Goal: Information Seeking & Learning: Check status

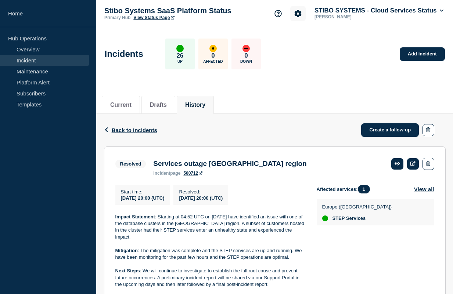
click at [301, 16] on icon "Account settings" at bounding box center [297, 13] width 7 height 7
click at [295, 47] on link "Team Members" at bounding box center [304, 43] width 38 height 6
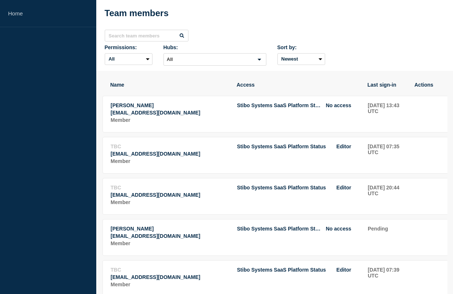
scroll to position [47, 0]
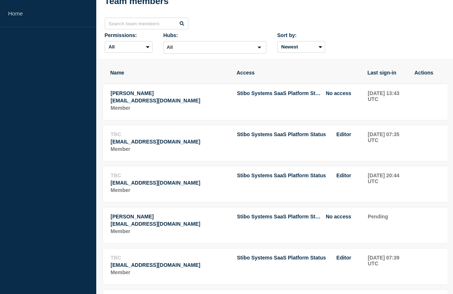
click at [380, 76] on th "Last sign-in" at bounding box center [387, 72] width 40 height 7
click at [313, 53] on select "Newest Oldest" at bounding box center [301, 47] width 48 height 12
click at [311, 53] on select "Newest Oldest" at bounding box center [301, 47] width 48 height 12
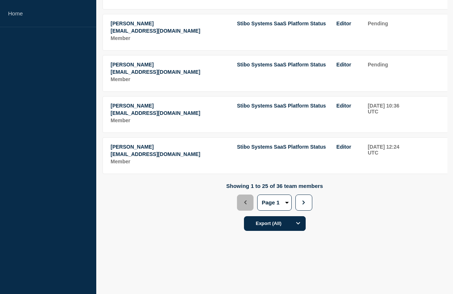
scroll to position [1067, 0]
click at [300, 202] on button "Next" at bounding box center [303, 203] width 17 height 16
click at [239, 208] on button "Previous" at bounding box center [245, 203] width 17 height 16
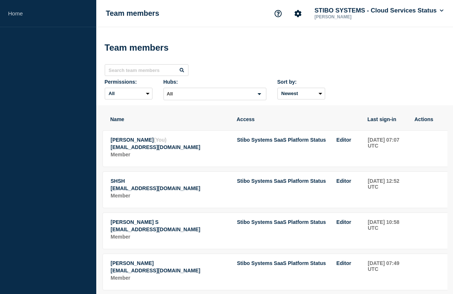
select select "1"
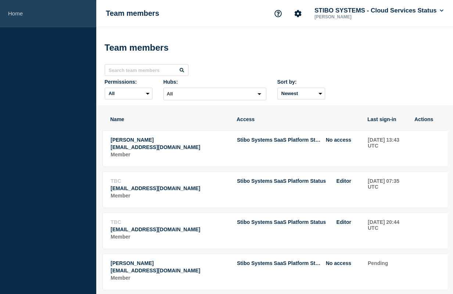
click at [27, 17] on link "Home" at bounding box center [48, 13] width 96 height 27
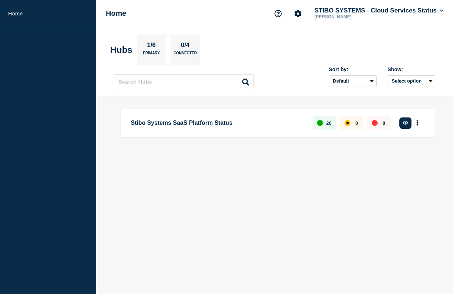
click at [210, 121] on p "Stibo Systems SaaS Platform Status" at bounding box center [217, 123] width 173 height 14
click at [399, 120] on button "button" at bounding box center [405, 122] width 12 height 11
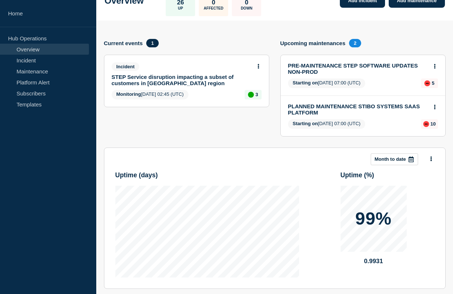
scroll to position [154, 0]
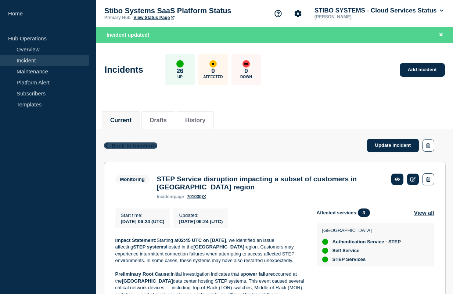
click at [143, 144] on span "Back to Incidents" at bounding box center [135, 145] width 46 height 6
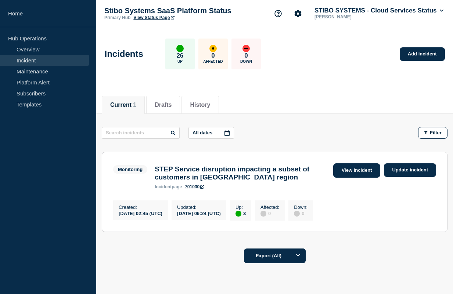
click at [367, 175] on link "View incident" at bounding box center [356, 170] width 47 height 14
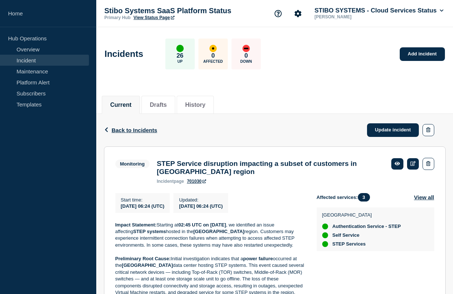
scroll to position [191, 0]
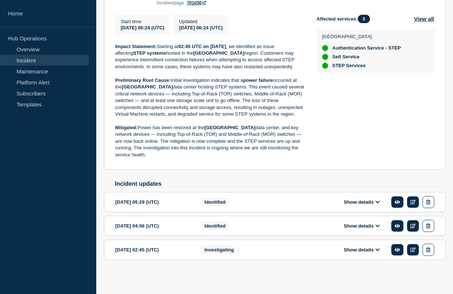
click at [353, 192] on section "[DATE] 05:29 (UTC) Show details Identified" at bounding box center [274, 202] width 341 height 20
click at [354, 200] on button "Show details" at bounding box center [361, 202] width 40 height 6
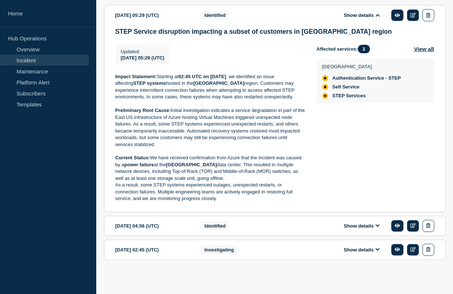
scroll to position [380, 0]
click at [359, 220] on div "Show details" at bounding box center [367, 226] width 134 height 12
click at [358, 224] on button "Show details" at bounding box center [361, 226] width 40 height 6
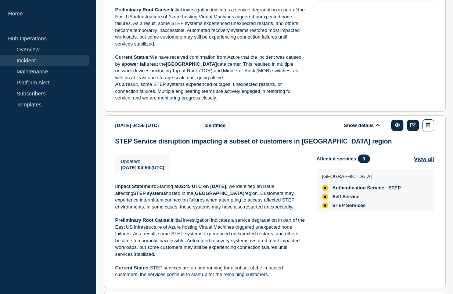
scroll to position [536, 0]
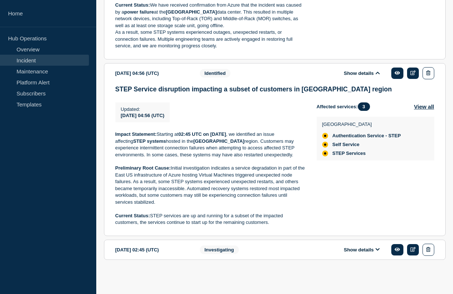
click at [364, 251] on button "Show details" at bounding box center [361, 250] width 40 height 6
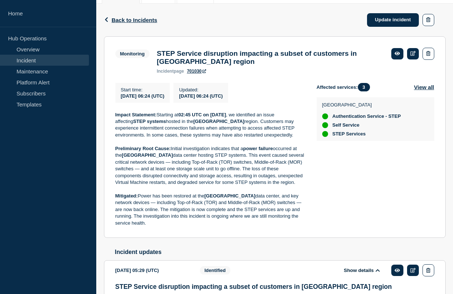
scroll to position [0, 0]
